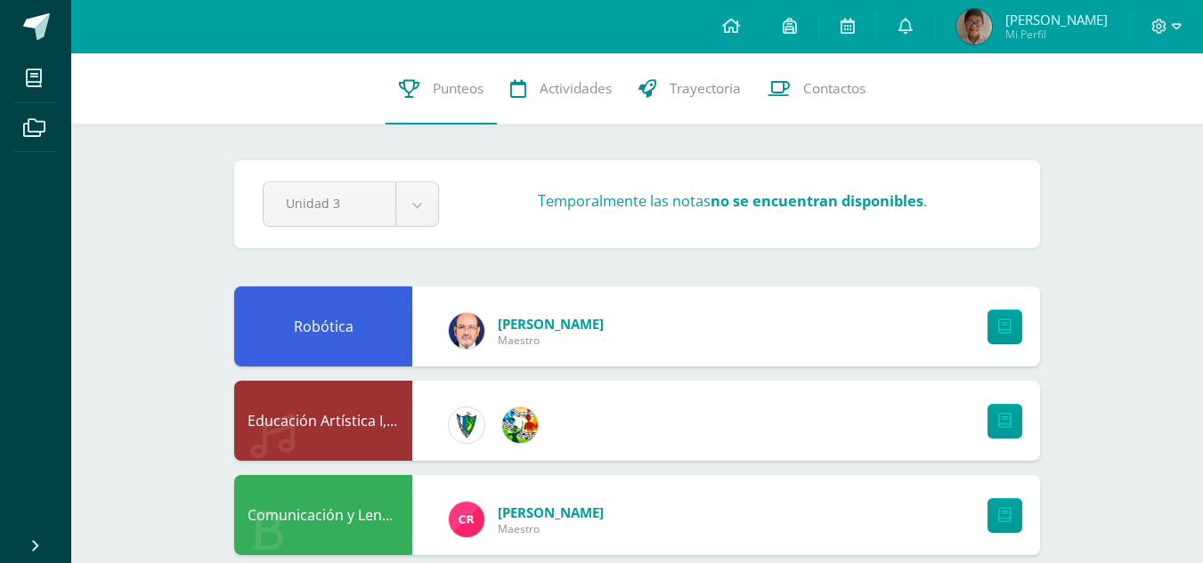
click at [740, 35] on span at bounding box center [731, 27] width 18 height 20
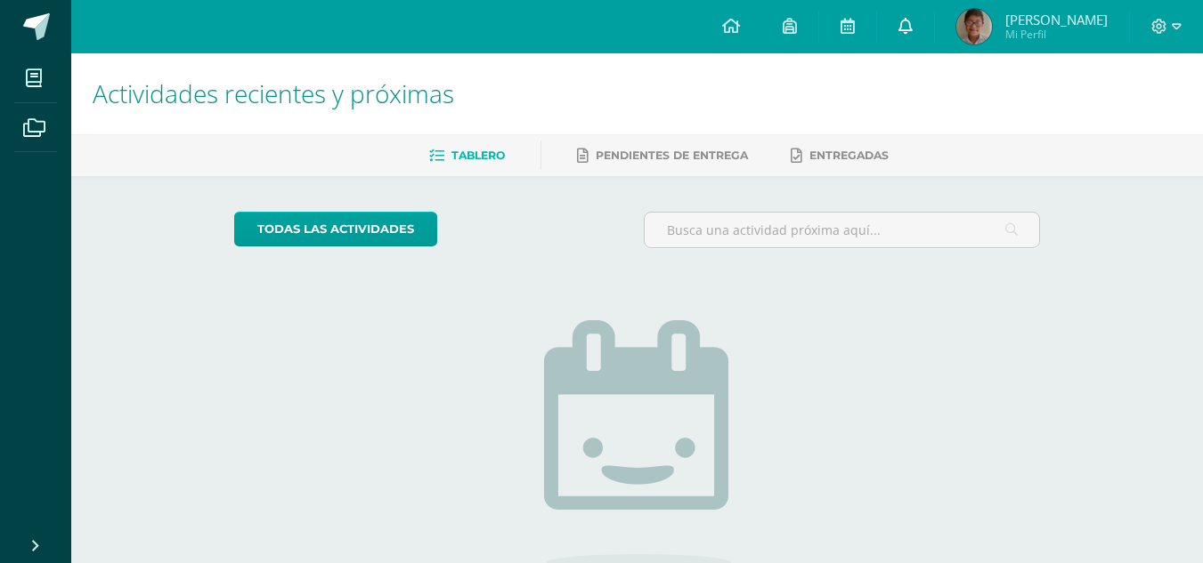
click at [912, 29] on icon at bounding box center [905, 26] width 14 height 16
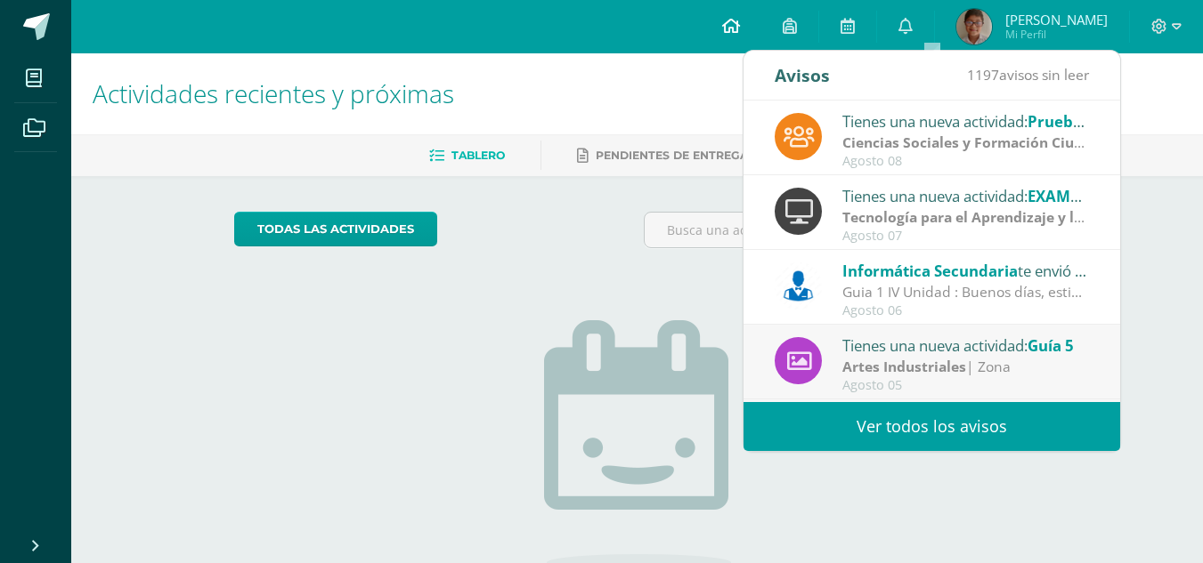
click at [740, 24] on icon at bounding box center [731, 26] width 18 height 16
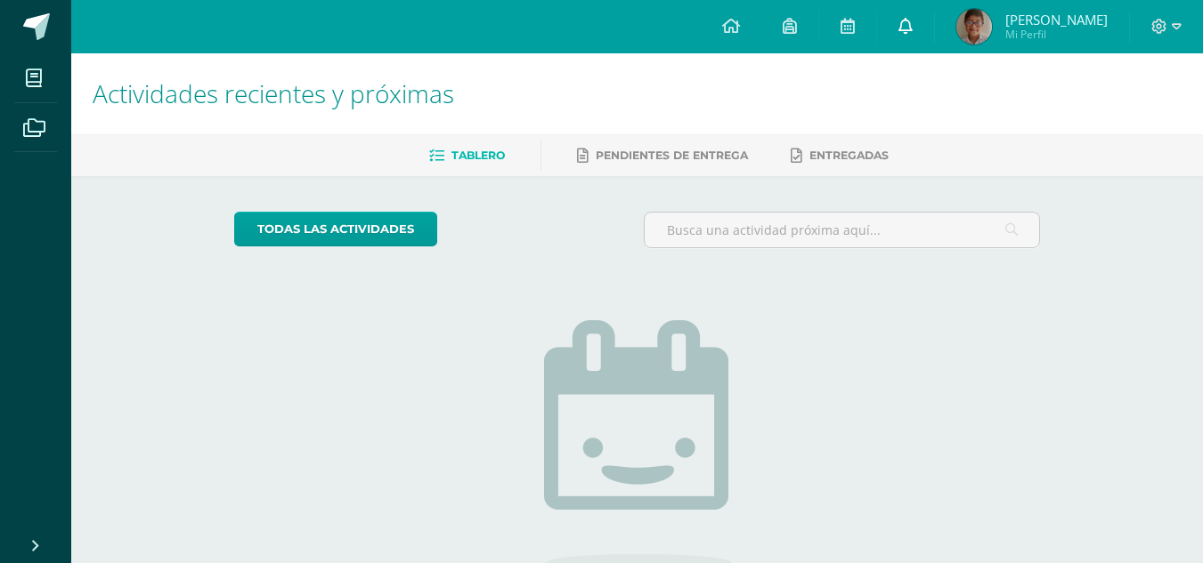
click at [934, 32] on link at bounding box center [905, 26] width 57 height 53
click at [740, 22] on icon at bounding box center [731, 26] width 18 height 16
